Goal: Information Seeking & Learning: Find specific page/section

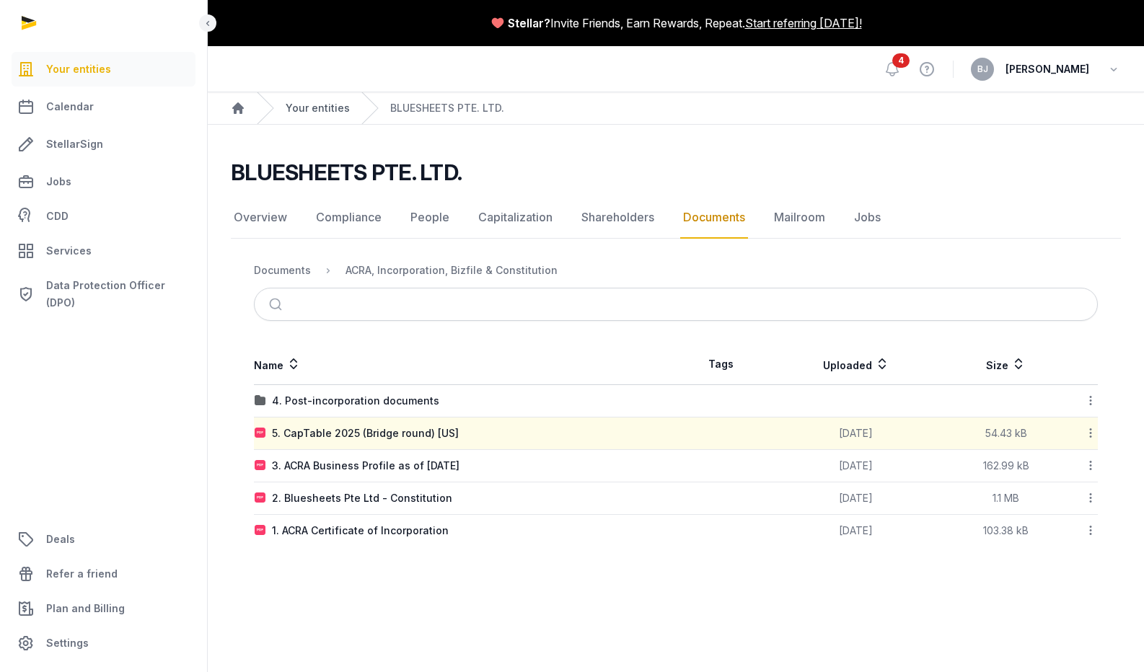
click at [319, 101] on link "Your entities" at bounding box center [318, 108] width 64 height 14
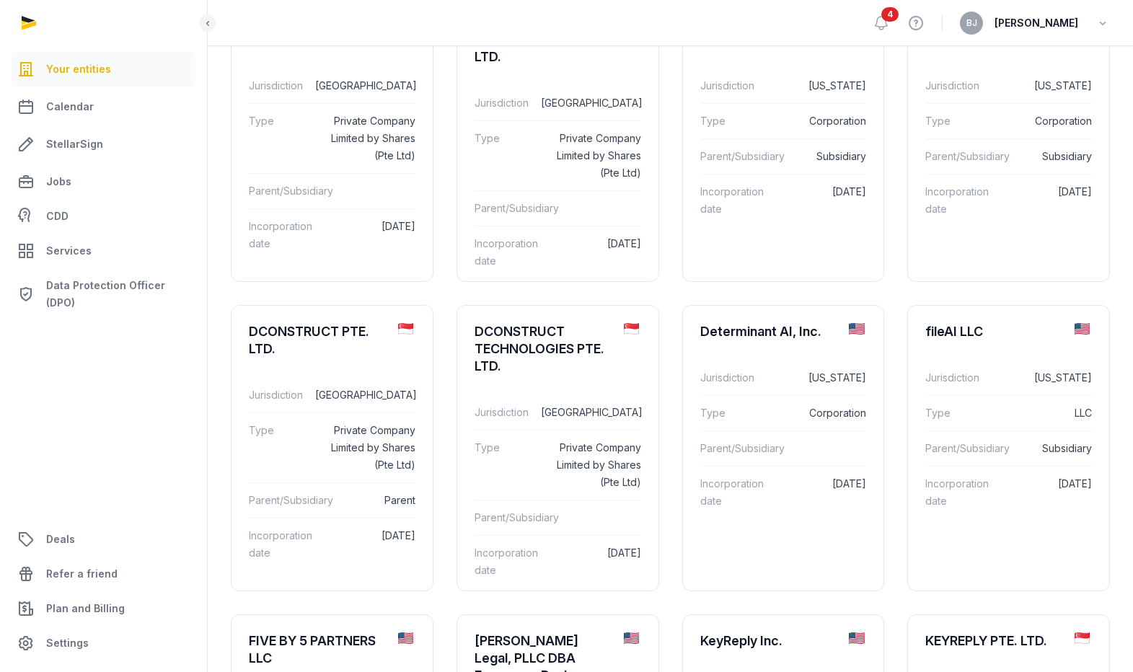
scroll to position [208, 0]
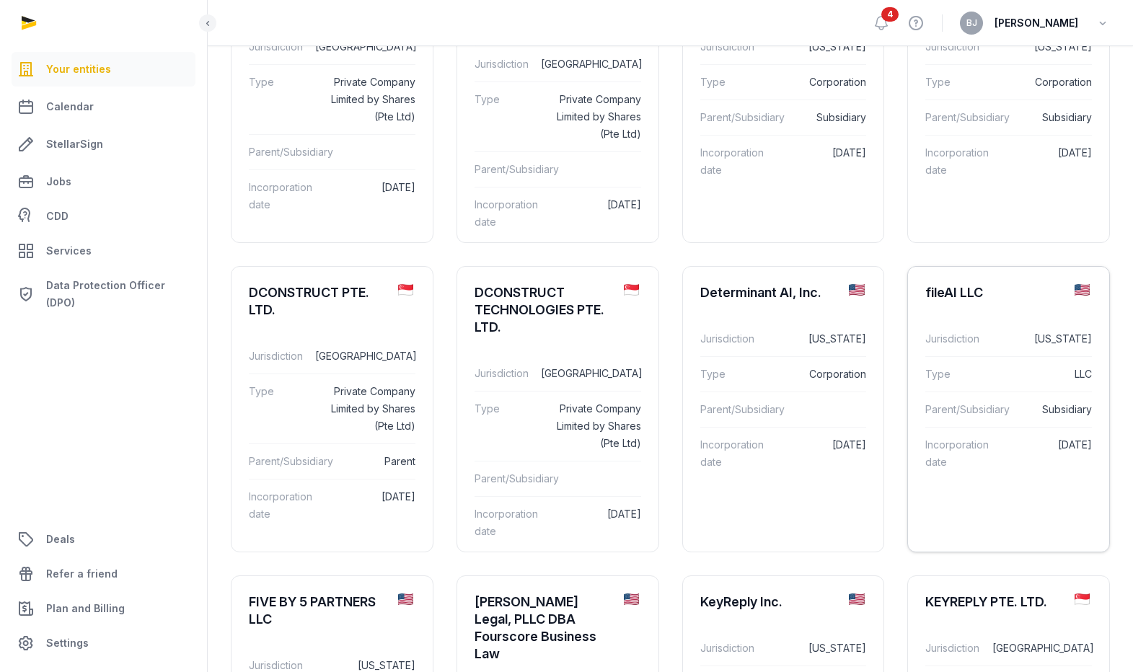
click at [960, 329] on div "Jurisdiction [US_STATE]" at bounding box center [1008, 339] width 167 height 35
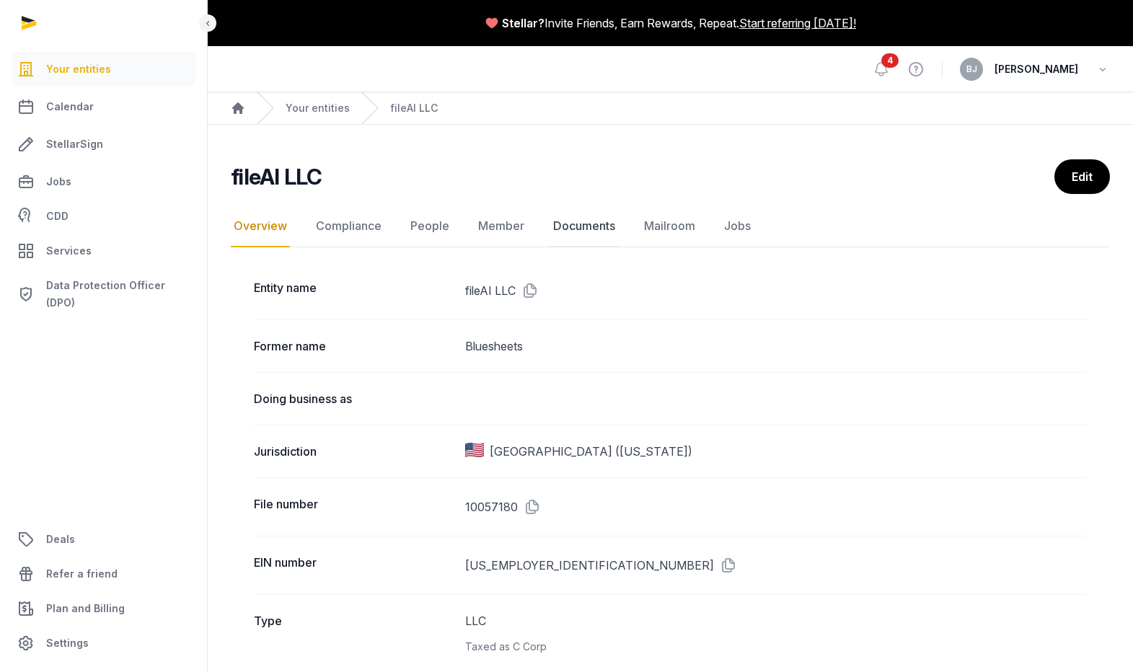
click at [611, 224] on link "Documents" at bounding box center [584, 227] width 68 height 42
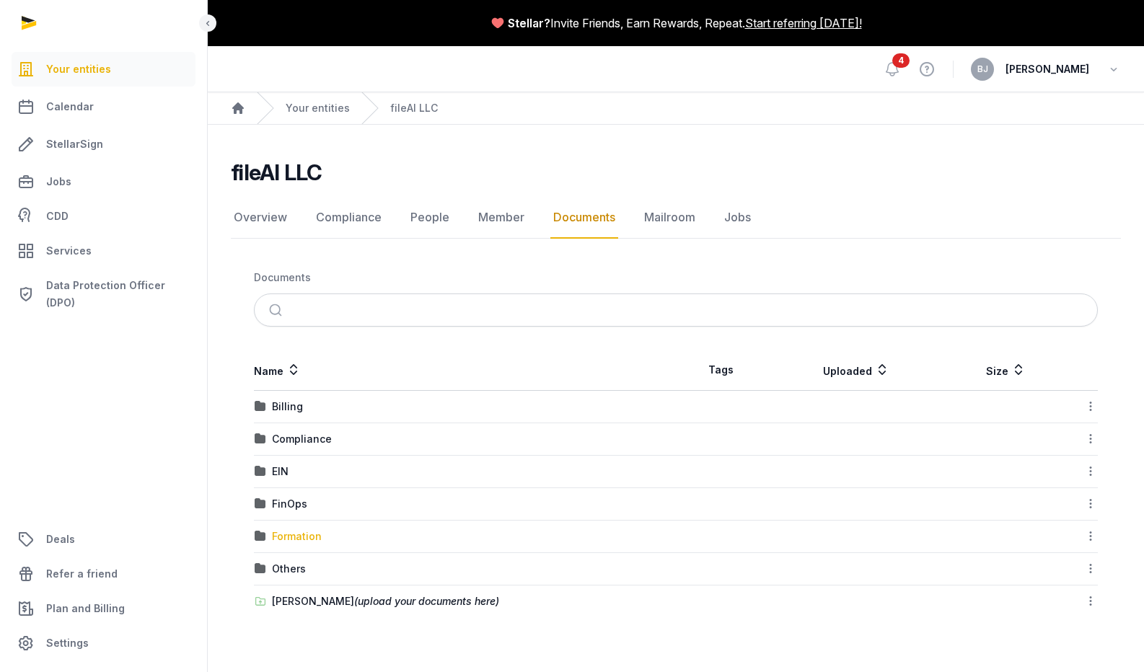
click at [293, 540] on div "Formation" at bounding box center [297, 536] width 50 height 14
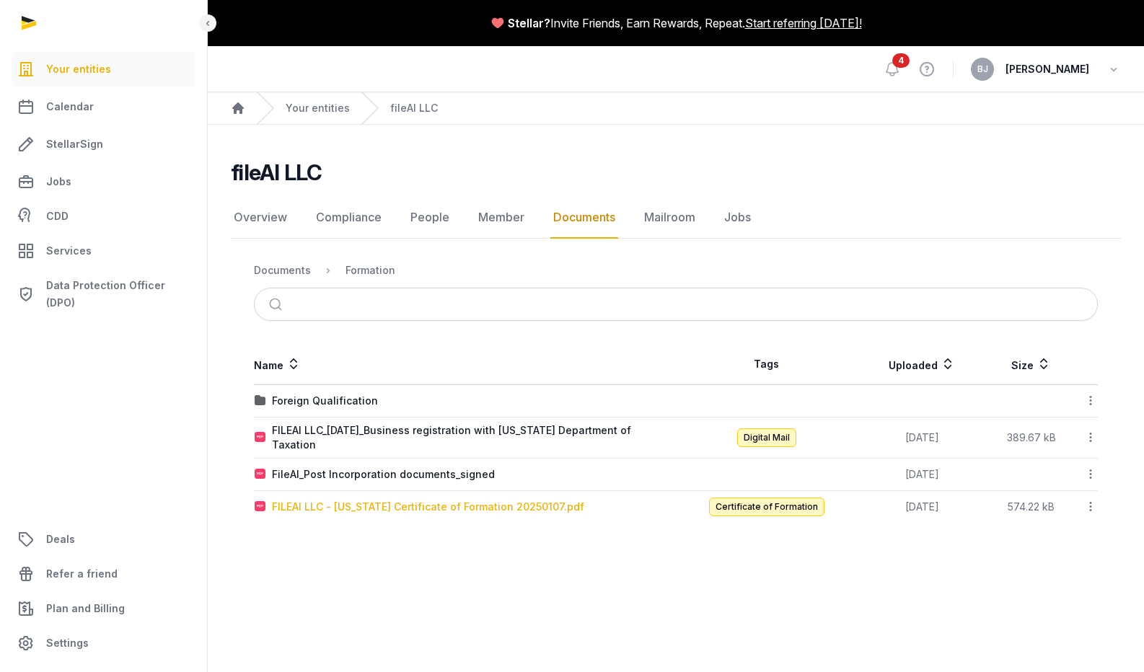
click at [419, 500] on div "FILEAI LLC - [US_STATE] Certificate of Formation 20250107.pdf" at bounding box center [428, 507] width 312 height 14
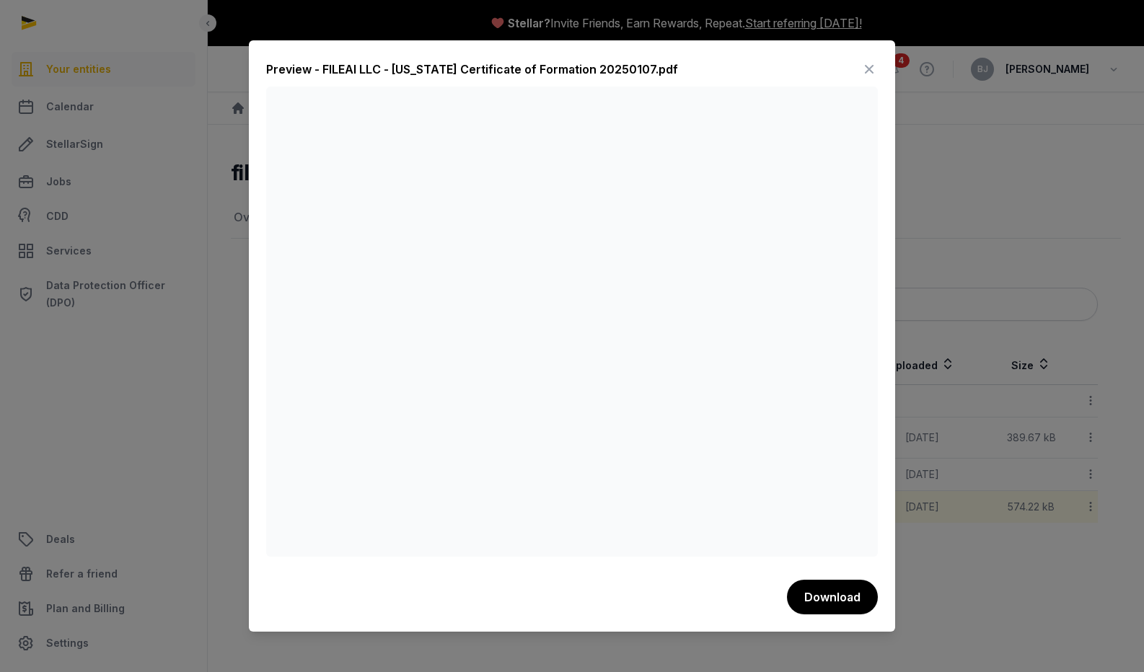
click at [855, 69] on div "Preview - FILEAI LLC - [US_STATE] Certificate of Formation 20250107.pdf" at bounding box center [572, 72] width 612 height 29
click at [861, 69] on icon at bounding box center [868, 69] width 17 height 23
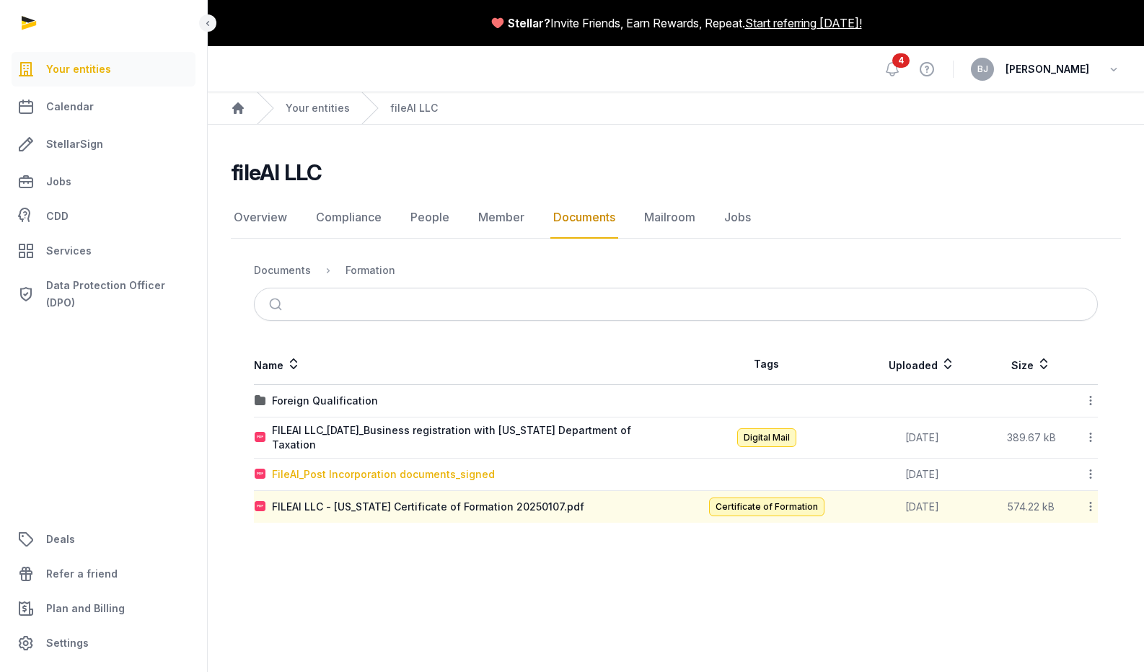
click at [413, 470] on div "FileAI_Post Incorporation documents_signed" at bounding box center [383, 474] width 223 height 14
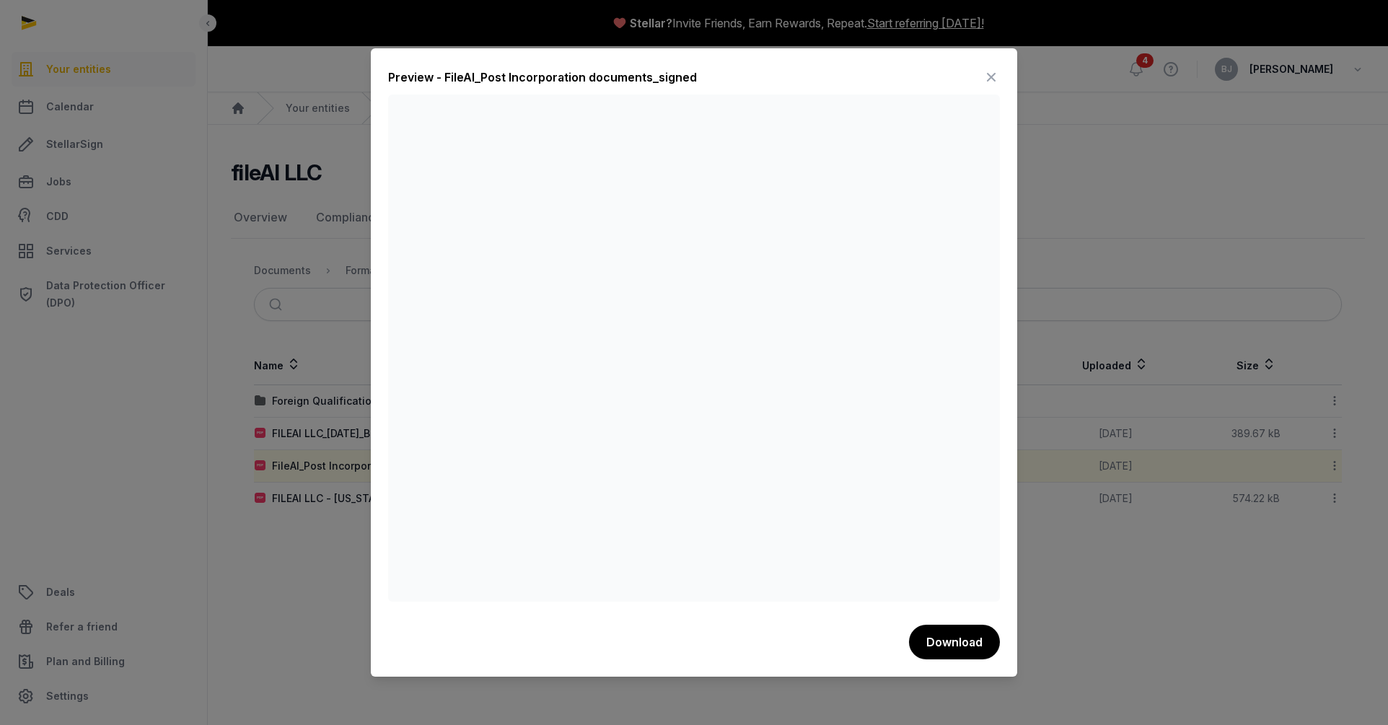
drag, startPoint x: 1206, startPoint y: 278, endPoint x: 1200, endPoint y: 273, distance: 7.7
click at [1143, 278] on div at bounding box center [694, 362] width 1388 height 725
click at [999, 71] on icon at bounding box center [990, 77] width 17 height 23
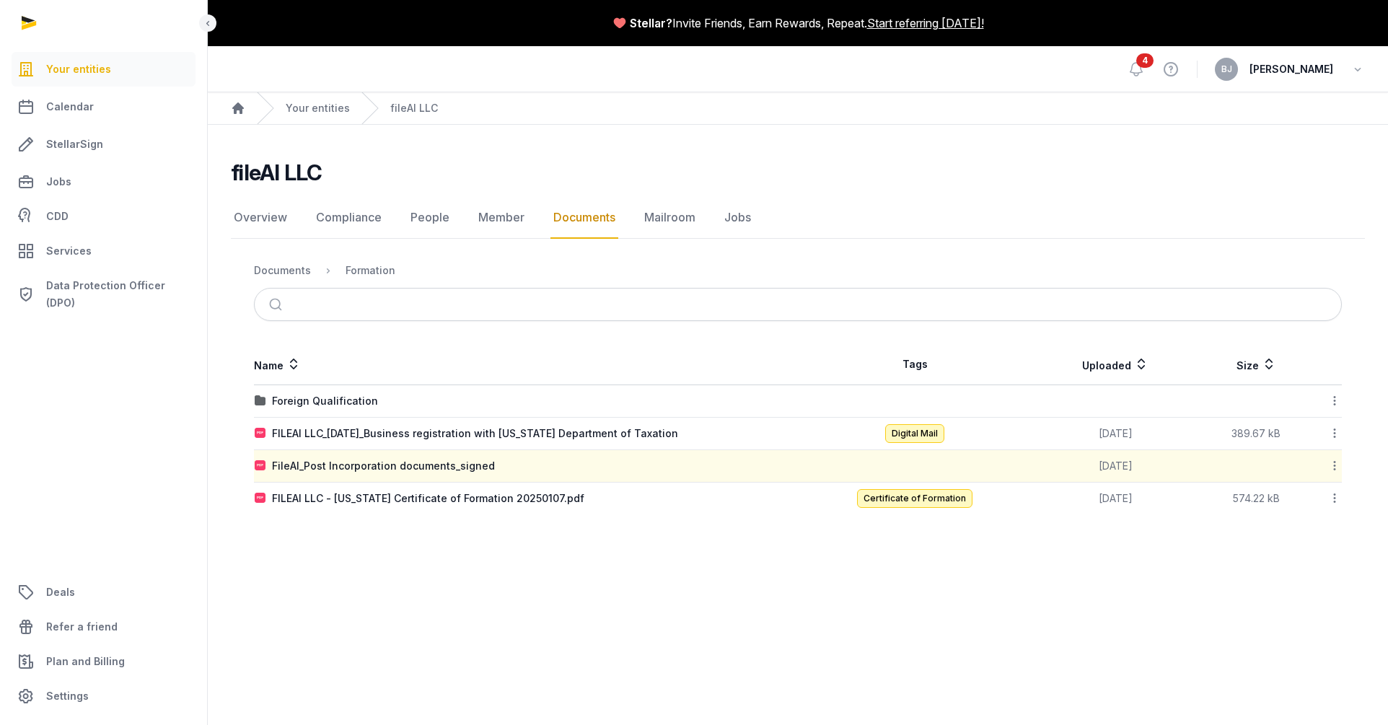
click at [289, 120] on div "Your entities" at bounding box center [303, 108] width 93 height 32
click at [311, 113] on link "Your entities" at bounding box center [318, 108] width 64 height 14
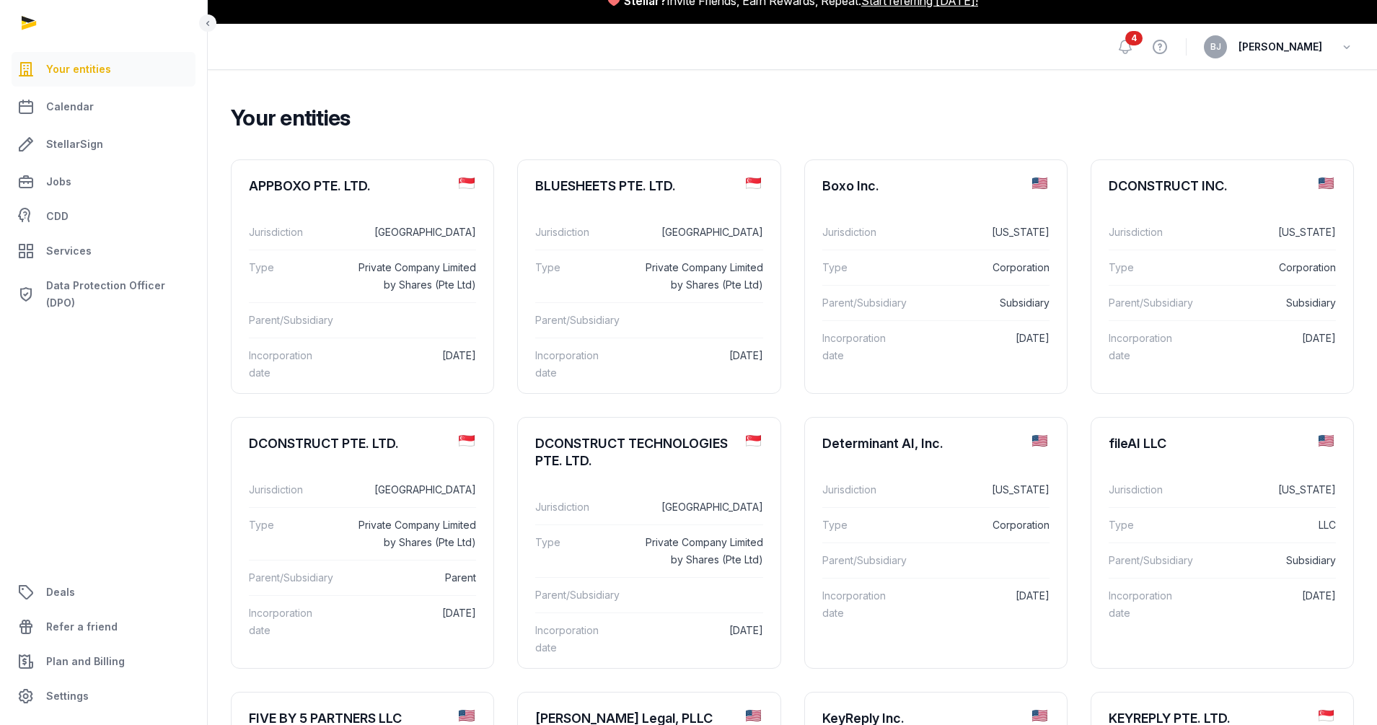
scroll to position [24, 0]
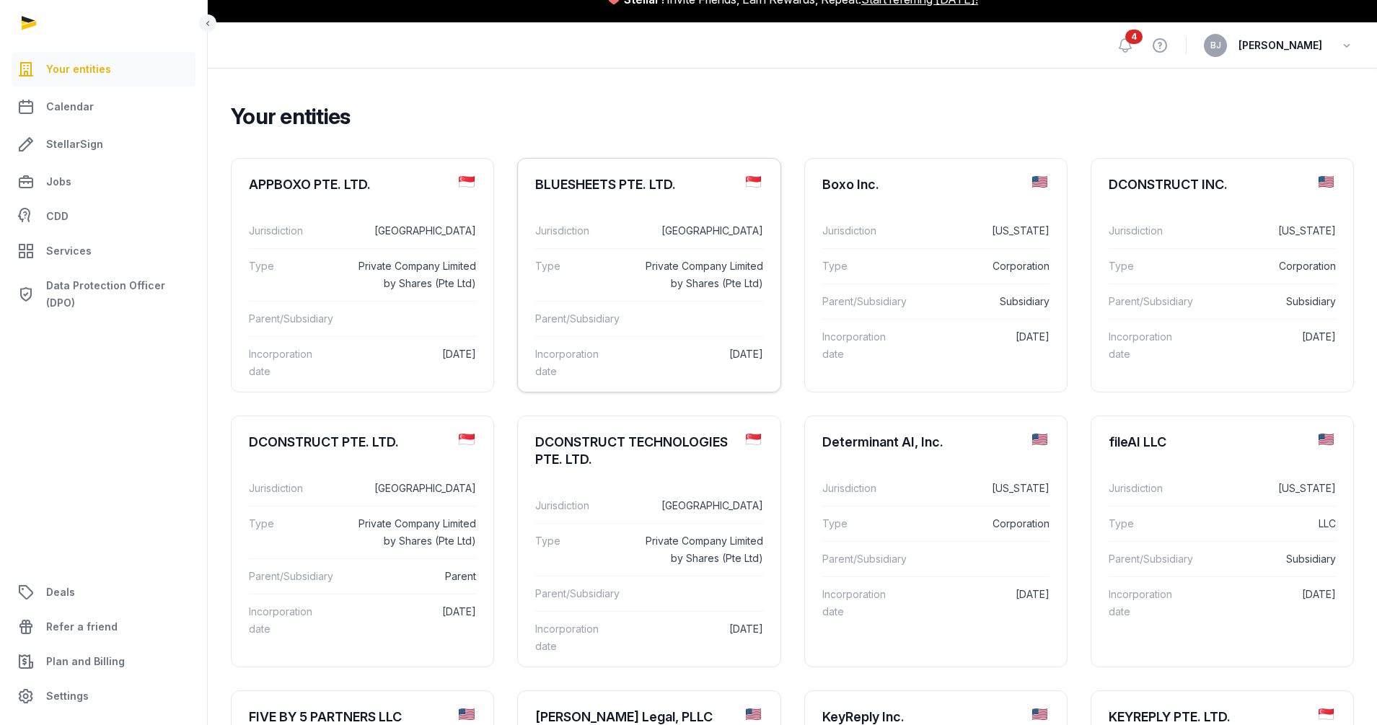
click at [748, 293] on div "Type Private Company Limited by Shares (Pte Ltd)" at bounding box center [648, 274] width 227 height 53
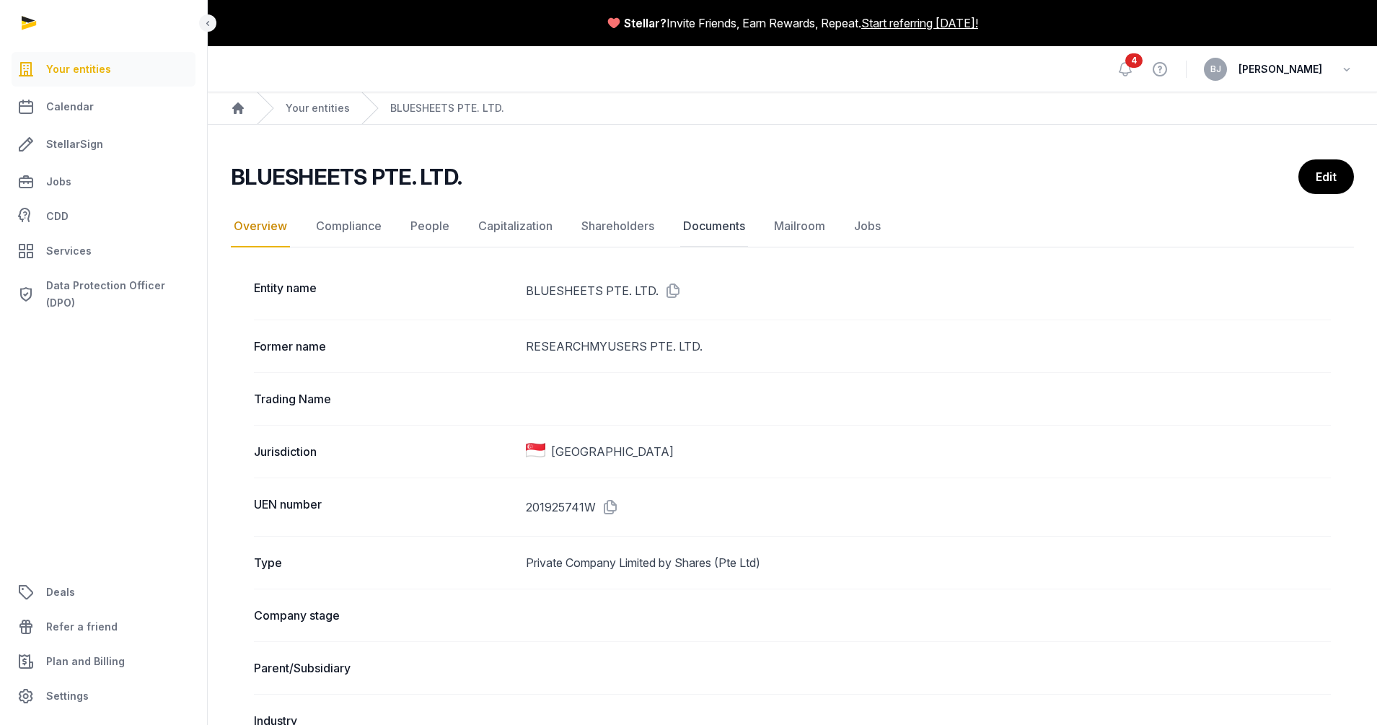
click at [744, 234] on link "Documents" at bounding box center [714, 227] width 68 height 42
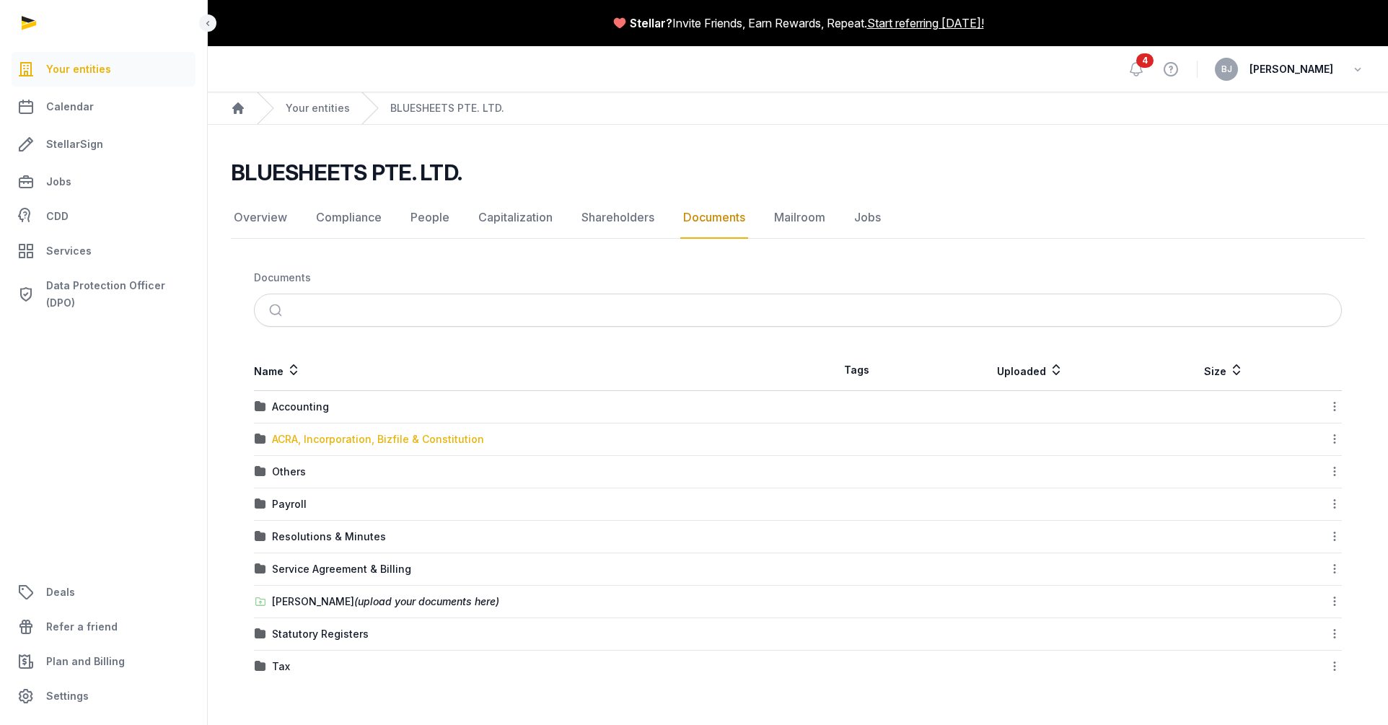
click at [300, 436] on div "ACRA, Incorporation, Bizfile & Constitution" at bounding box center [378, 439] width 212 height 14
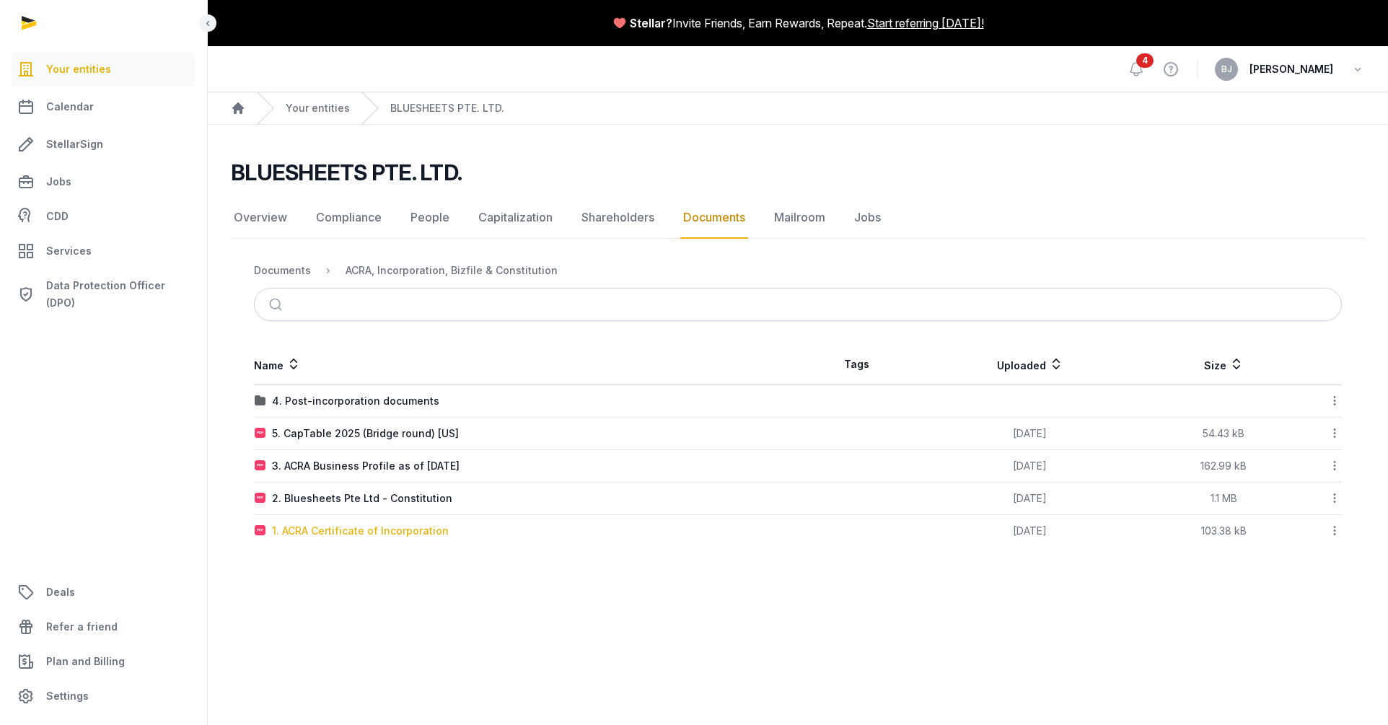
click at [398, 530] on div "1. ACRA Certificate of Incorporation" at bounding box center [360, 531] width 177 height 14
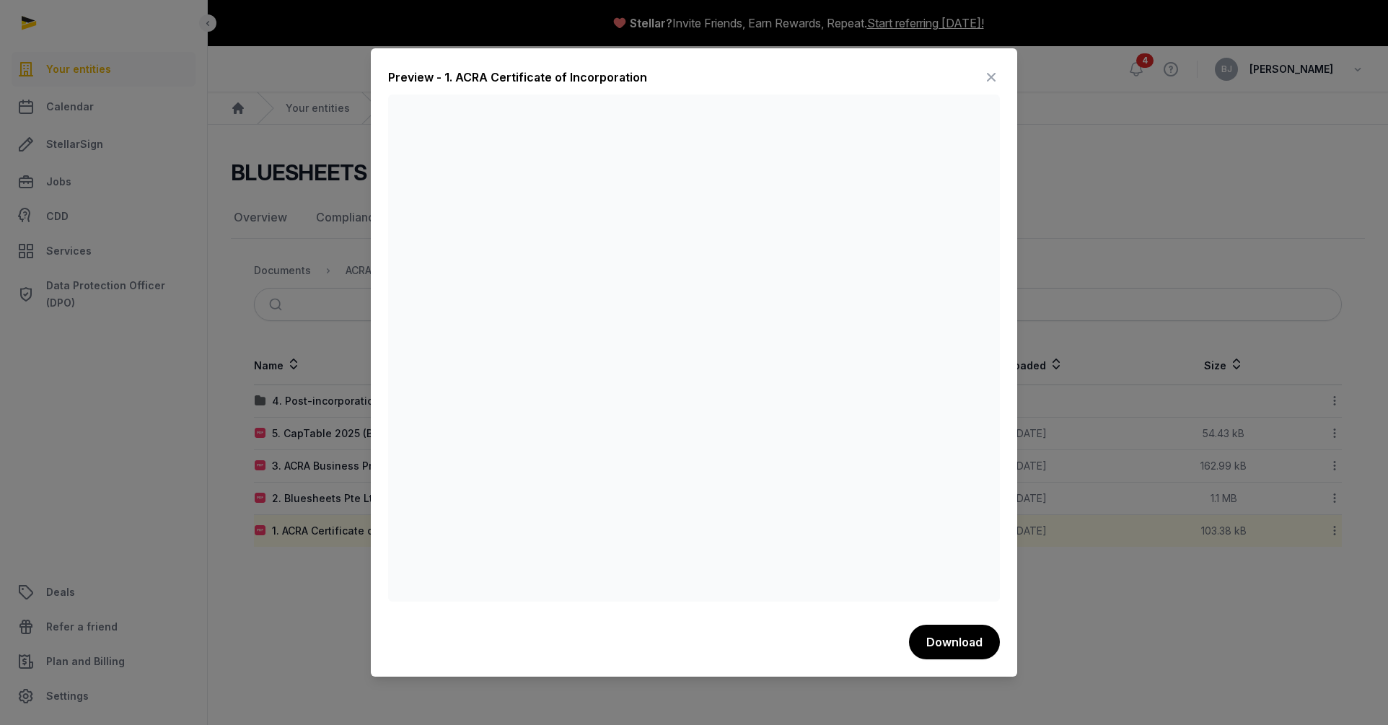
click at [990, 74] on icon at bounding box center [990, 77] width 17 height 23
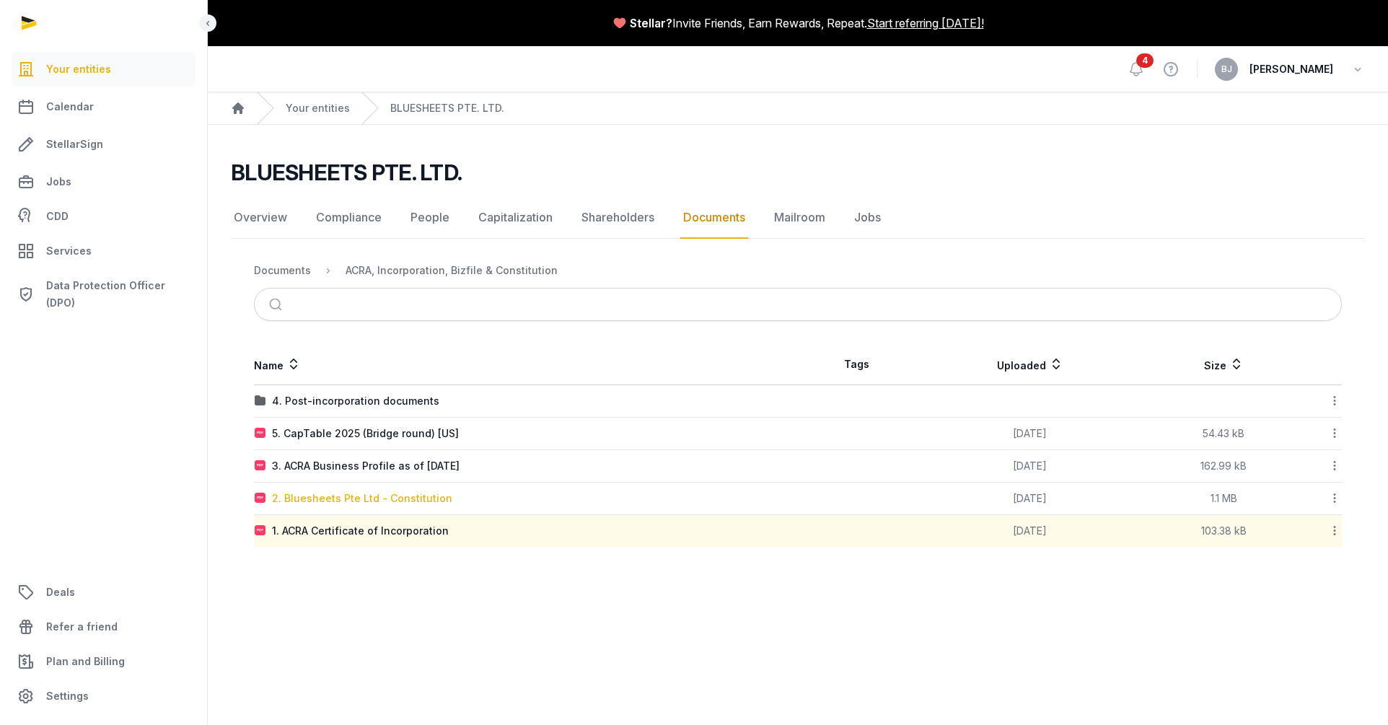
click at [374, 498] on div "2. Bluesheets Pte Ltd - Constitution" at bounding box center [362, 498] width 180 height 14
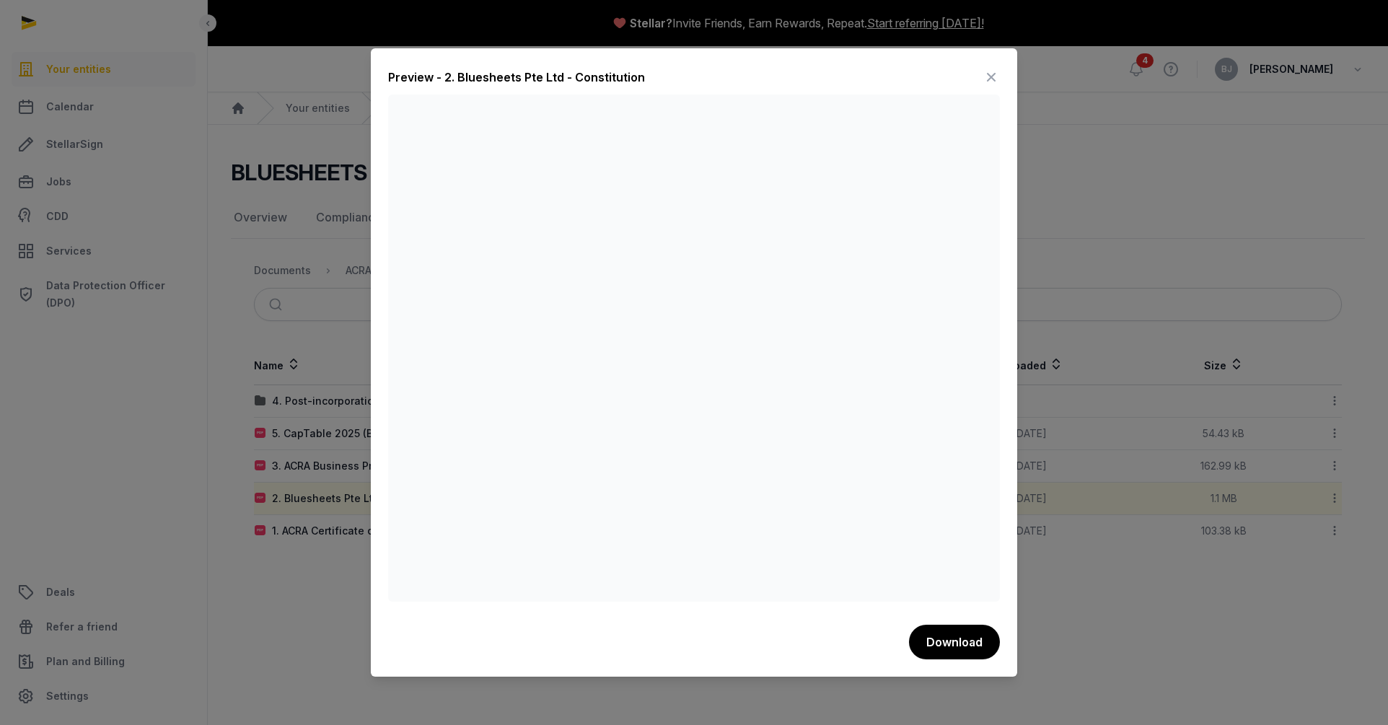
click at [997, 73] on icon at bounding box center [990, 77] width 17 height 23
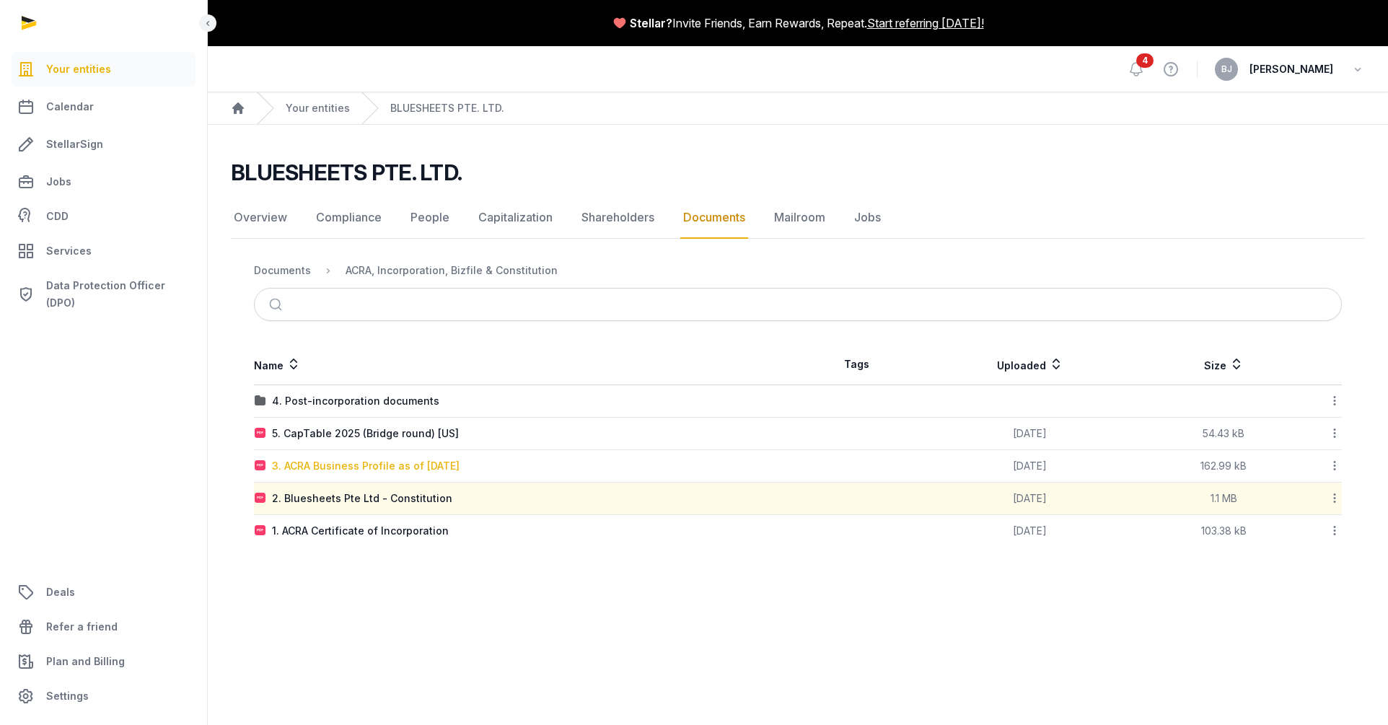
click at [384, 466] on div "3. ACRA Business Profile as of [DATE]" at bounding box center [366, 466] width 188 height 14
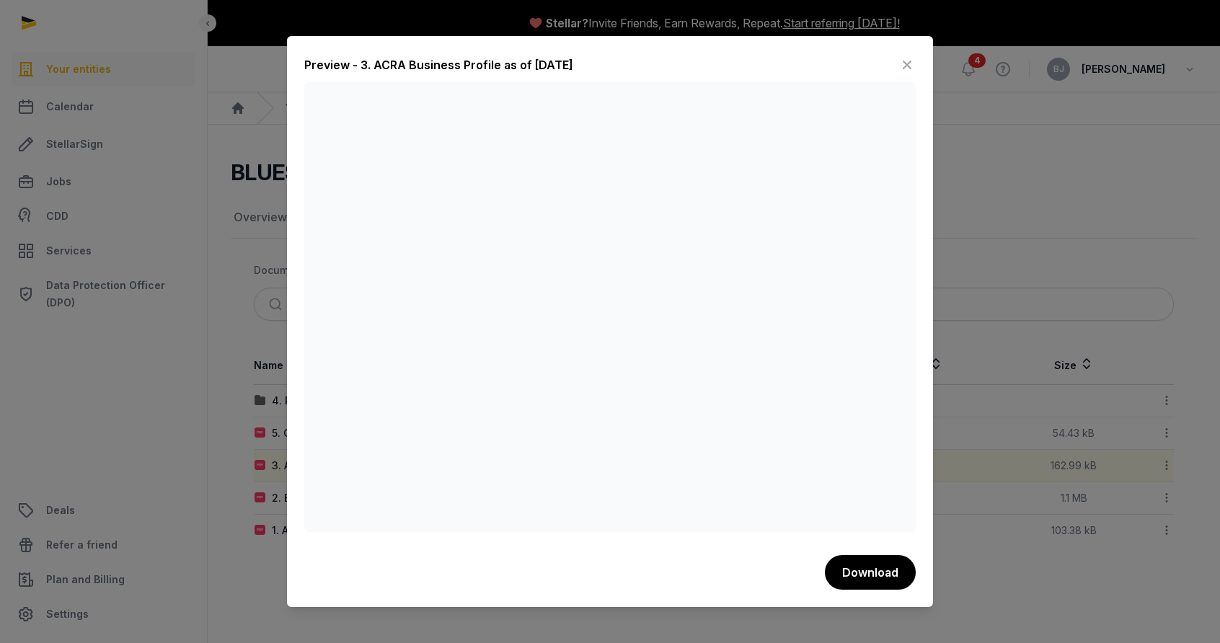
click at [896, 65] on div "Preview - 3. ACRA Business Profile as of [DATE]" at bounding box center [610, 67] width 612 height 29
click at [907, 64] on icon at bounding box center [907, 64] width 17 height 23
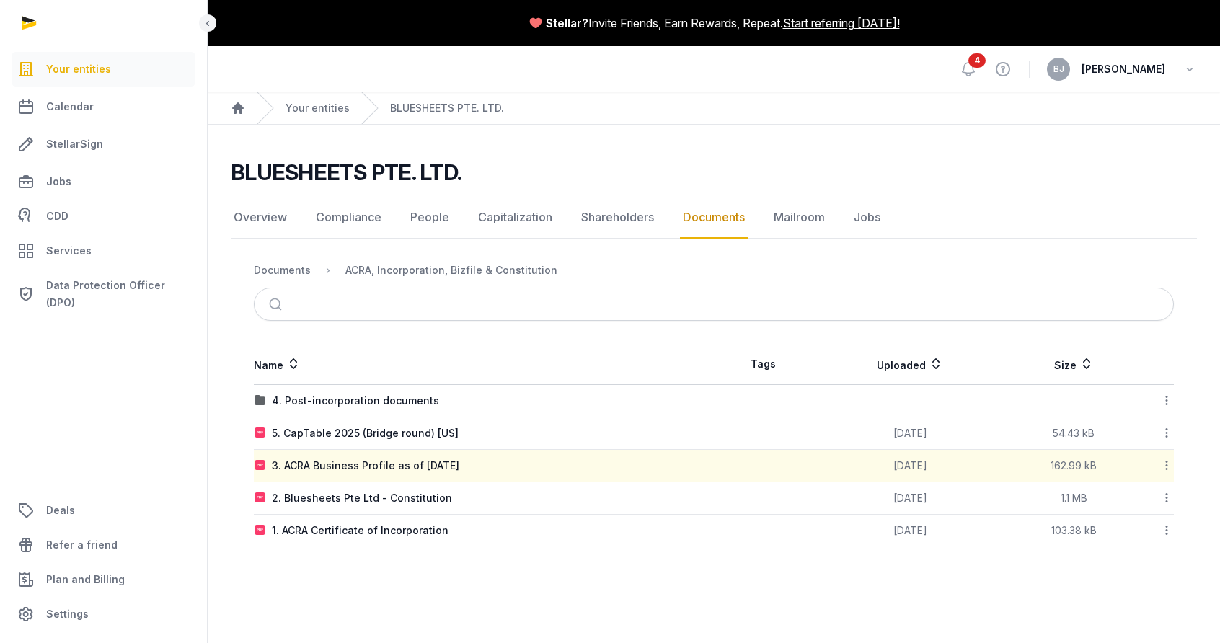
click at [358, 410] on td "4. Post-incorporation documents" at bounding box center [484, 401] width 460 height 32
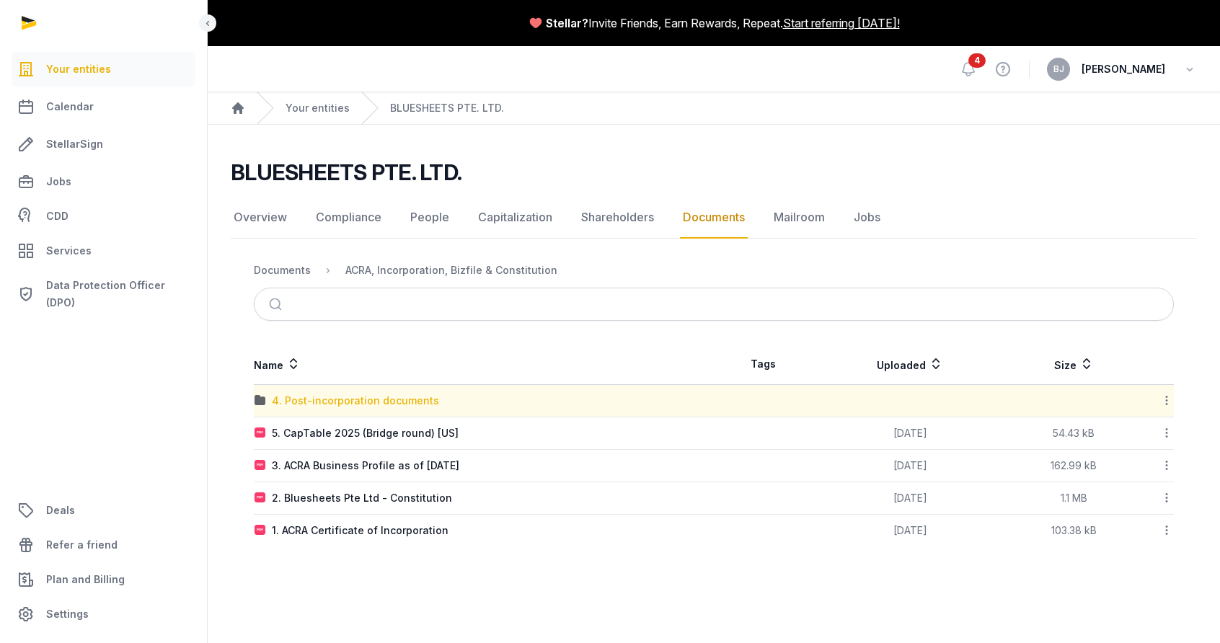
click at [359, 403] on div "4. Post-incorporation documents" at bounding box center [355, 401] width 167 height 14
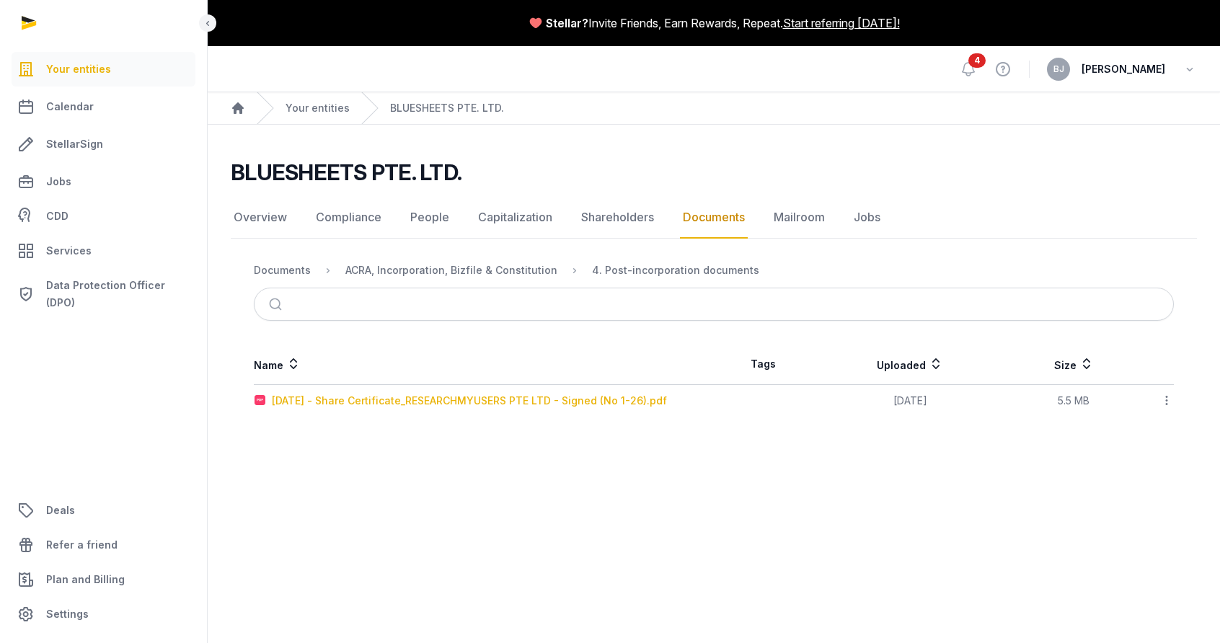
click at [547, 402] on div "[DATE] - Share Certificate_RESEARCHMYUSERS PTE LTD - Signed (No 1-26).pdf" at bounding box center [469, 401] width 395 height 14
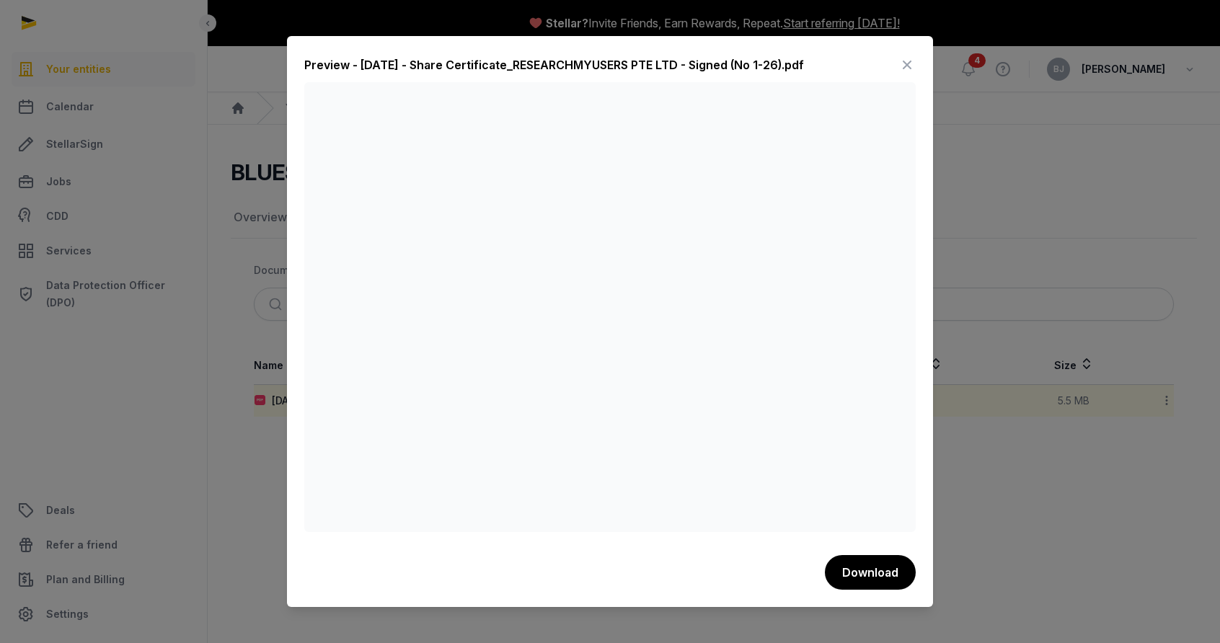
click at [913, 61] on icon at bounding box center [907, 64] width 17 height 23
